Goal: Task Accomplishment & Management: Manage account settings

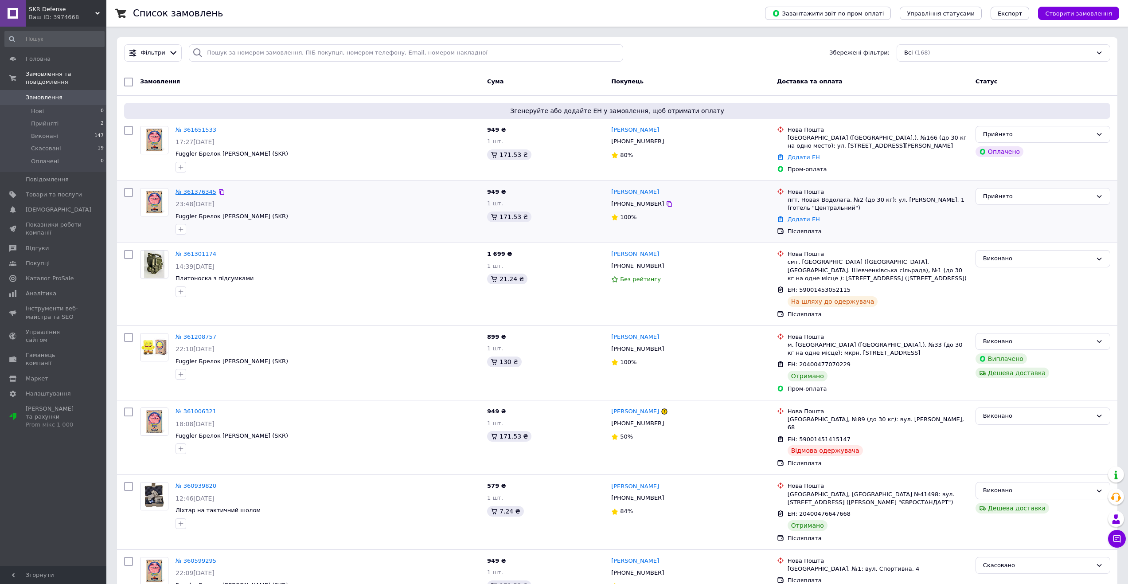
click at [191, 190] on link "№ 361376345" at bounding box center [196, 191] width 41 height 7
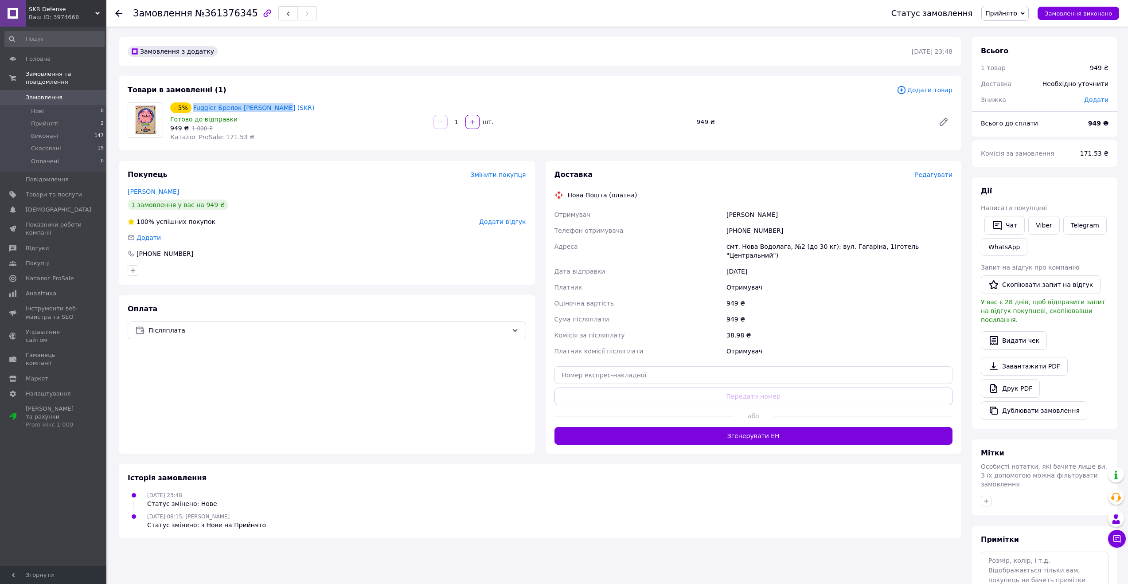
drag, startPoint x: 280, startPoint y: 103, endPoint x: 193, endPoint y: 101, distance: 87.3
click at [193, 101] on div "- 5% Fuggler Брелок [PERSON_NAME] (SKR) Готово до відправки 949 ₴   1 000 ₴ Кат…" at bounding box center [298, 122] width 263 height 43
copy link "Fuggler Брелок [PERSON_NAME] (SKR)"
drag, startPoint x: 174, startPoint y: 250, endPoint x: 159, endPoint y: 254, distance: 16.1
click at [141, 248] on div "Покупець Змінити покупця [PERSON_NAME] 1 замовлення у вас на 949 ₴ 100% успішни…" at bounding box center [327, 223] width 416 height 124
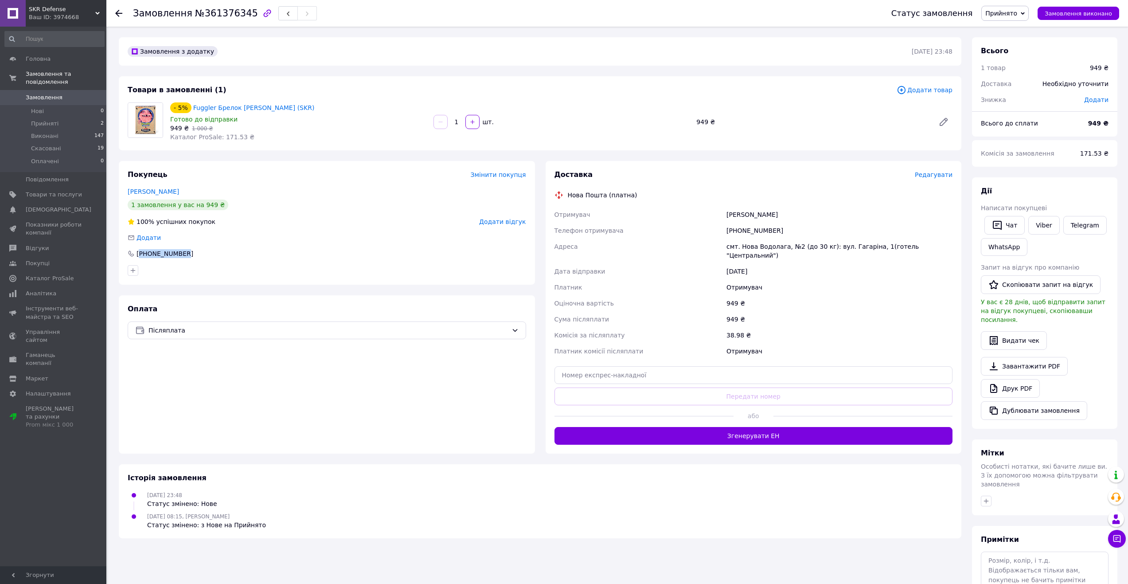
copy div "380666415657"
click at [733, 213] on div "[PERSON_NAME]" at bounding box center [840, 215] width 230 height 16
drag, startPoint x: 723, startPoint y: 210, endPoint x: 798, endPoint y: 221, distance: 75.8
click at [798, 221] on div "Отримувач [PERSON_NAME] Телефон отримувача [PHONE_NUMBER] [GEOGRAPHIC_DATA] смт…" at bounding box center [754, 283] width 402 height 152
copy div "Отримувач [PERSON_NAME]"
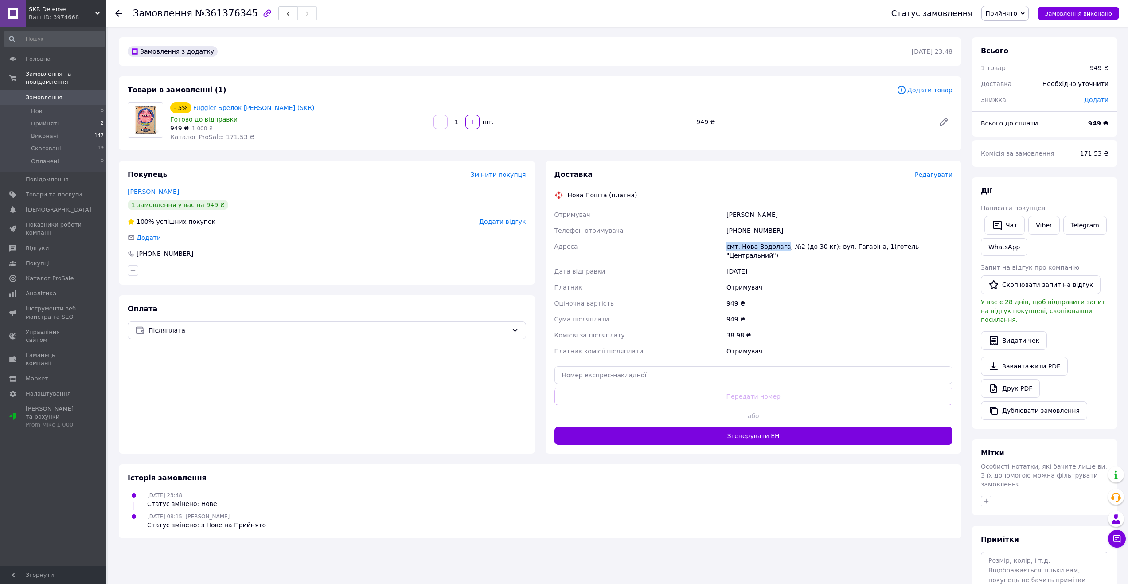
drag, startPoint x: 726, startPoint y: 250, endPoint x: 780, endPoint y: 253, distance: 54.2
click at [780, 253] on div "смт. Нова Водолага, №2 (до 30 кг): вул. Гагаріна, 1(готель "Центральний")" at bounding box center [840, 250] width 230 height 25
copy div "смт. [GEOGRAPHIC_DATA]"
click at [57, 117] on li "Прийняті 2" at bounding box center [54, 123] width 109 height 12
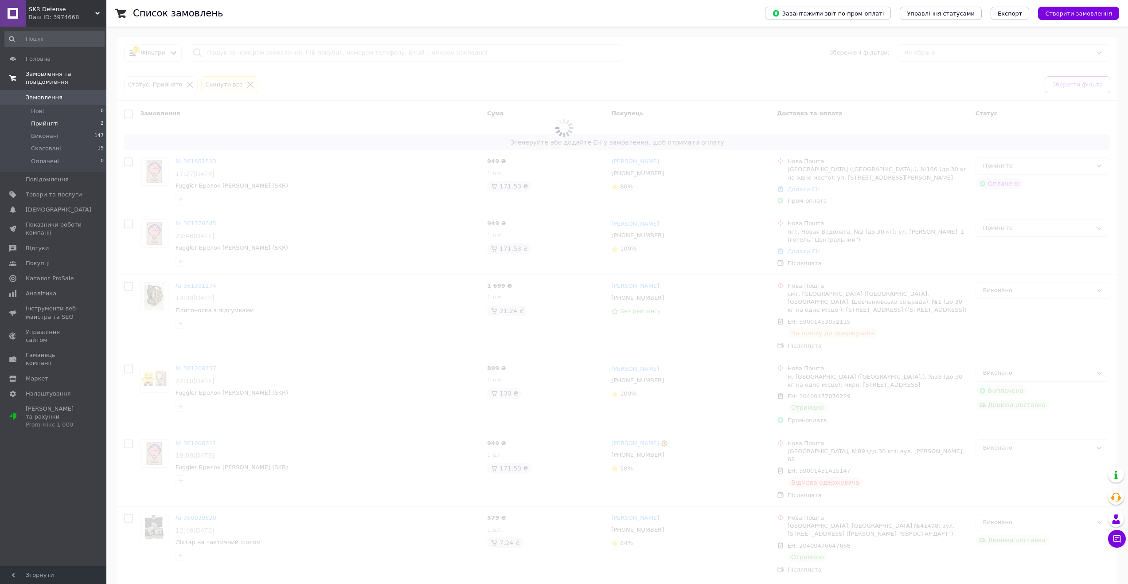
click at [42, 73] on span "Замовлення та повідомлення" at bounding box center [66, 78] width 81 height 16
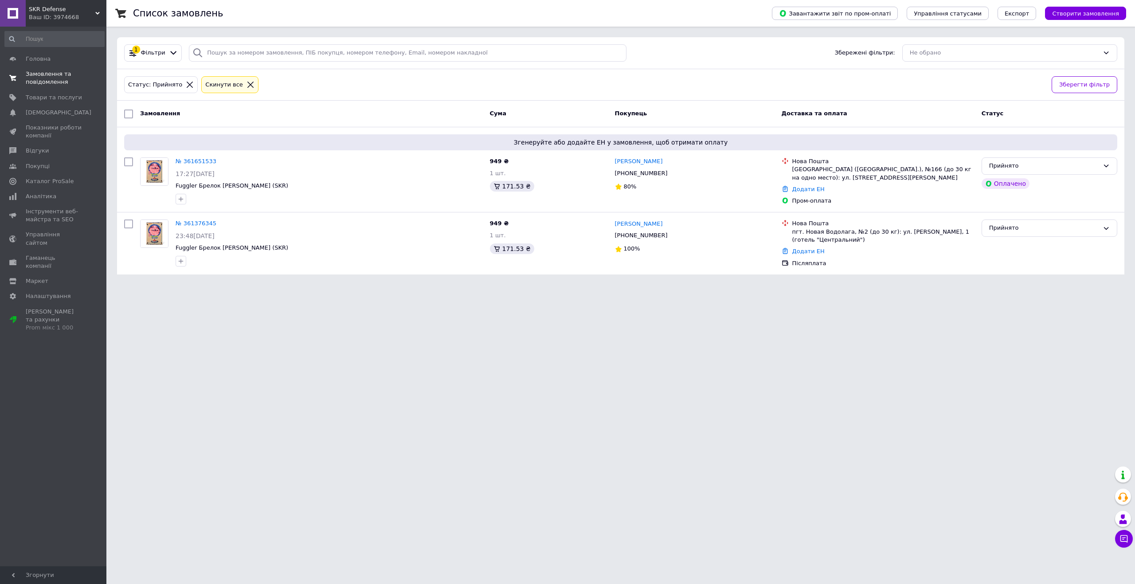
click at [56, 80] on span "Замовлення та повідомлення" at bounding box center [54, 78] width 56 height 16
click at [36, 94] on span "Замовлення" at bounding box center [44, 98] width 37 height 8
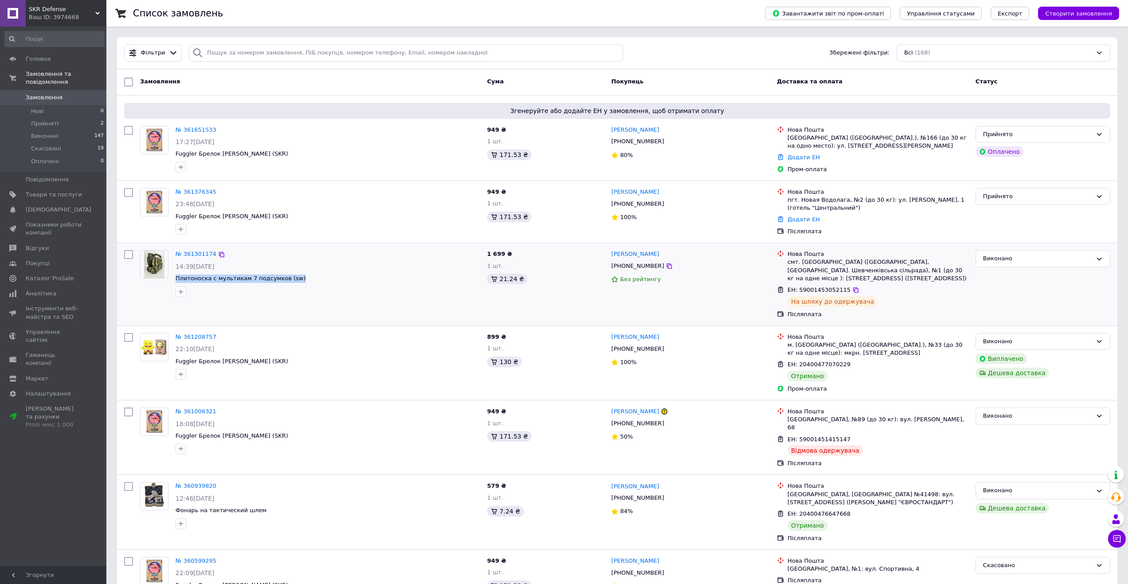
drag, startPoint x: 300, startPoint y: 282, endPoint x: 172, endPoint y: 272, distance: 128.5
click at [172, 272] on div "№ 361301174 14:39[DATE] Плитоноска с мультикам 7 подсумков (sw)" at bounding box center [328, 273] width 312 height 54
copy span "Плитоноска с мультикам 7 подсумков (sw)"
click at [852, 291] on icon at bounding box center [855, 289] width 7 height 7
